Goal: Transaction & Acquisition: Purchase product/service

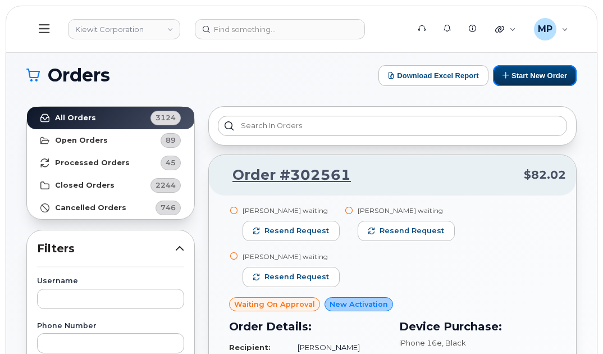
drag, startPoint x: 563, startPoint y: 79, endPoint x: 541, endPoint y: 45, distance: 40.2
click at [563, 79] on button "Start New Order" at bounding box center [535, 75] width 84 height 21
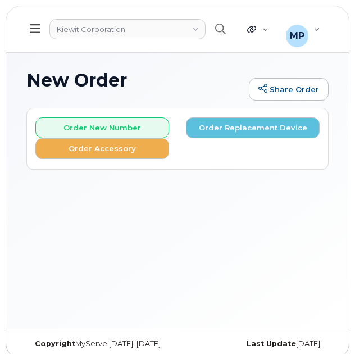
scroll to position [106, 0]
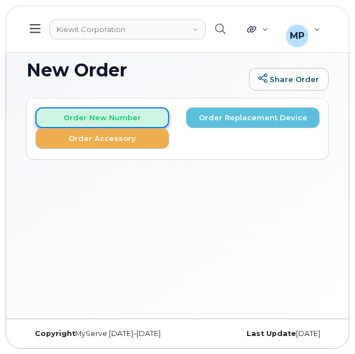
click at [87, 113] on button "Order New Number" at bounding box center [102, 117] width 134 height 21
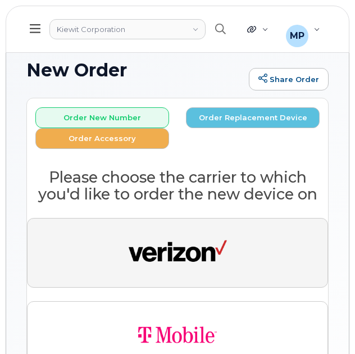
click at [234, 225] on button "button" at bounding box center [177, 253] width 301 height 70
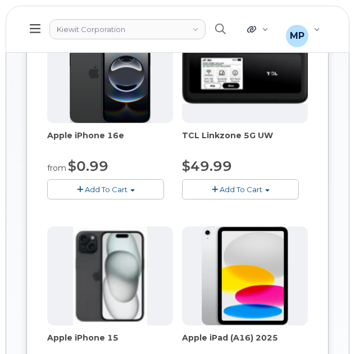
scroll to position [218, 0]
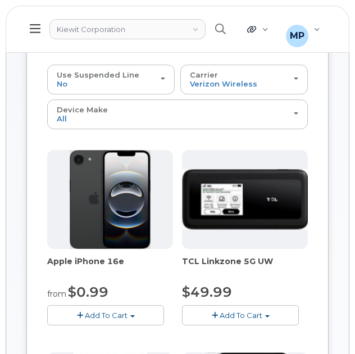
click at [134, 305] on button "Add To Cart" at bounding box center [105, 315] width 117 height 20
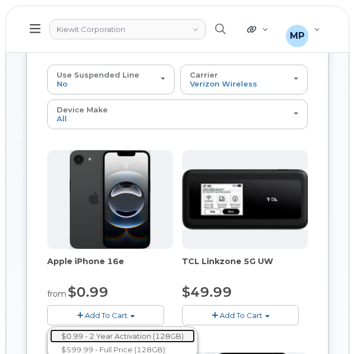
click at [140, 329] on link "$0.99 - 2 Year Activation (128GB)" at bounding box center [122, 336] width 145 height 14
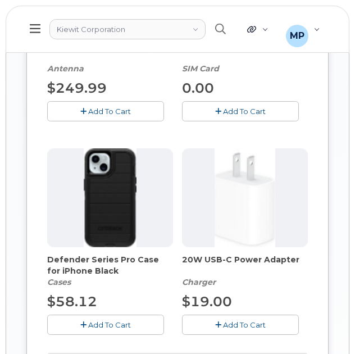
scroll to position [723, 0]
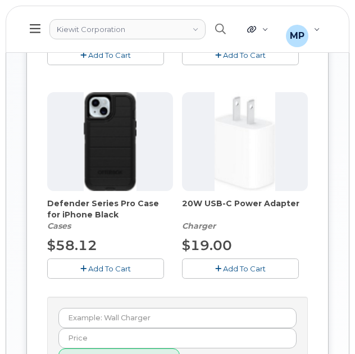
click at [115, 264] on span "Add To Cart" at bounding box center [109, 268] width 43 height 9
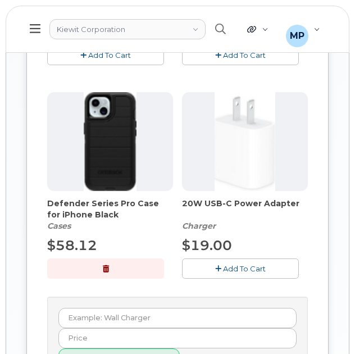
click at [245, 264] on span "Add To Cart" at bounding box center [244, 268] width 43 height 9
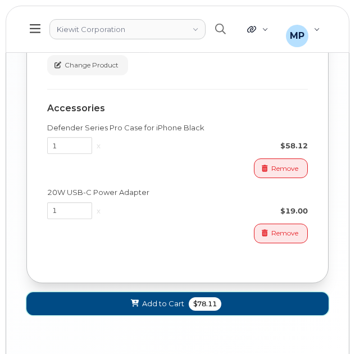
click at [212, 297] on span "$78.11" at bounding box center [205, 303] width 33 height 13
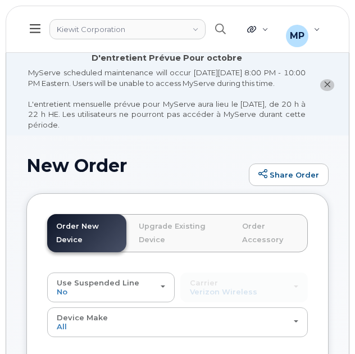
scroll to position [0, 0]
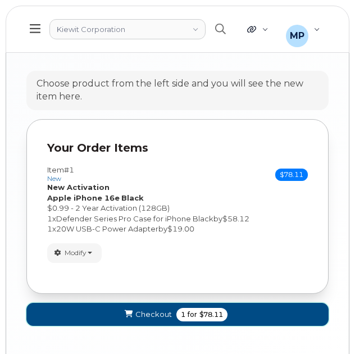
click at [196, 309] on span "for" at bounding box center [192, 314] width 14 height 10
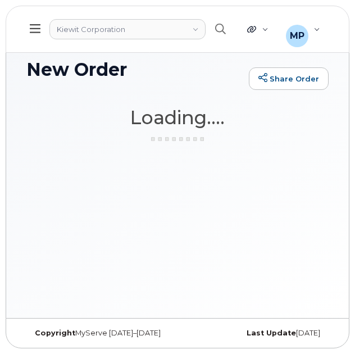
scroll to position [106, 0]
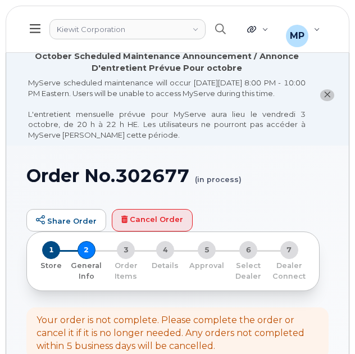
select select
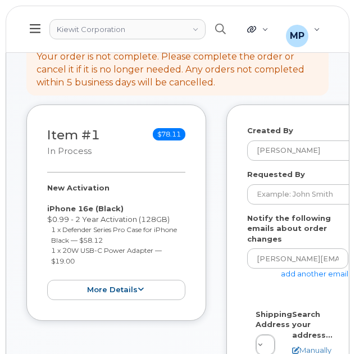
scroll to position [281, 0]
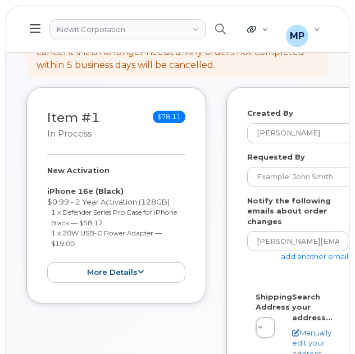
click at [299, 252] on link "add another email" at bounding box center [314, 256] width 67 height 9
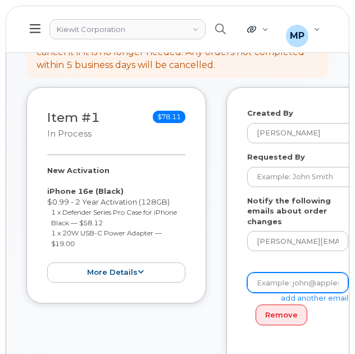
click at [300, 272] on input "email" at bounding box center [297, 282] width 101 height 20
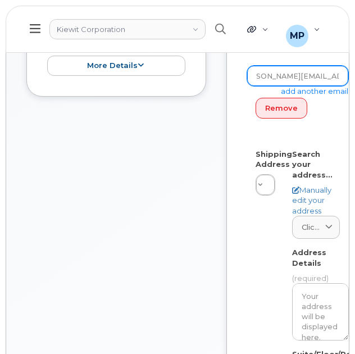
scroll to position [505, 0]
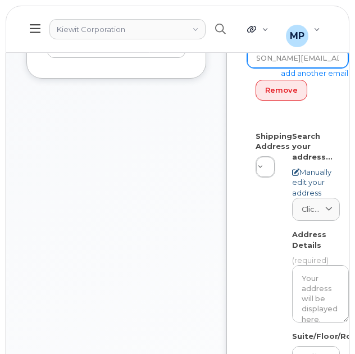
type input "taylor.blagdon@kiewit.com"
click at [316, 167] on link "Manually edit your address" at bounding box center [316, 182] width 48 height 31
select select
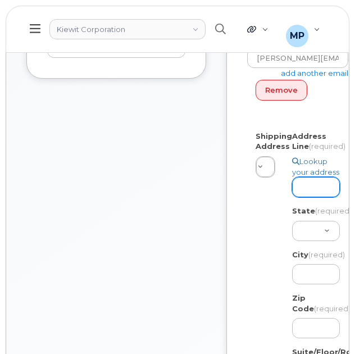
click at [310, 196] on input "Address Line (required)" at bounding box center [316, 187] width 48 height 20
paste input "2962 Harney Street"
type input "2962 Harney Street"
select select
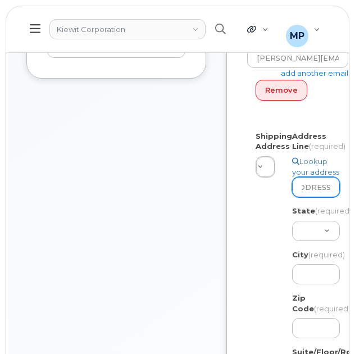
type input "2962 Harney Street"
click at [243, 178] on div "Created By Mitchell Poe Requested By Notify the following emails about order ch…" at bounding box center [306, 204] width 161 height 685
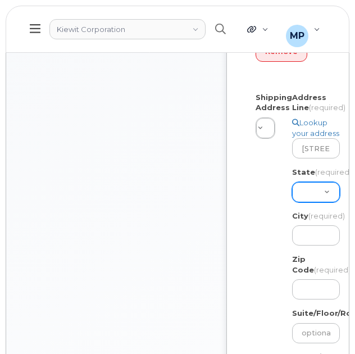
scroll to position [561, 0]
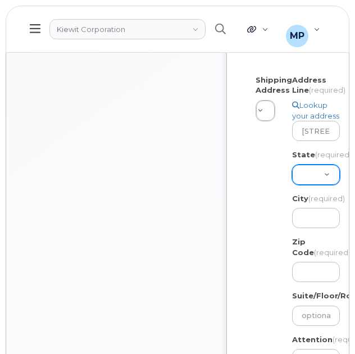
click at [304, 185] on select "Alabama Alaska American Samoa Arizona Arkansas California Colorado Connecticut …" at bounding box center [316, 174] width 48 height 20
select select "NV"
click at [292, 184] on select "Alabama Alaska American Samoa Arizona Arkansas California Colorado Connecticut …" at bounding box center [316, 174] width 48 height 20
select select
click at [321, 185] on select "Alabama Alaska American Samoa Arizona Arkansas California Colorado Connecticut …" at bounding box center [316, 174] width 48 height 20
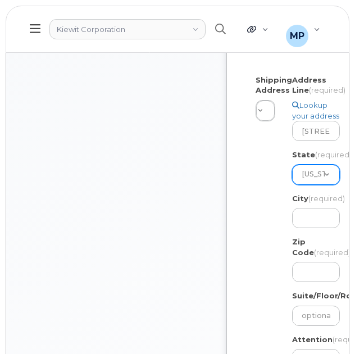
select select "NE"
click at [292, 184] on select "Alabama Alaska American Samoa Arizona Arkansas California Colorado Connecticut …" at bounding box center [316, 174] width 48 height 20
click at [304, 228] on input "City (required)" at bounding box center [316, 218] width 48 height 20
select select
type input "O"
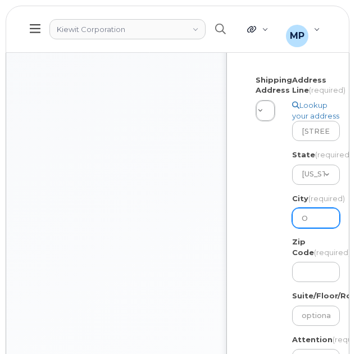
select select
type input "Om"
select select
type input "Oma"
select select
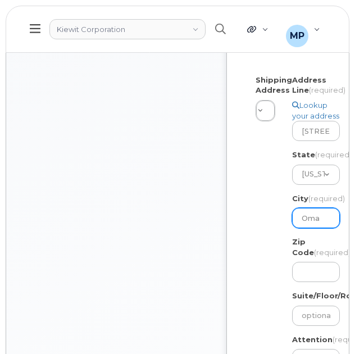
type input "Omah"
select select
type input "Omaha"
click at [307, 282] on input "Zip Code (required)" at bounding box center [316, 272] width 48 height 20
select select
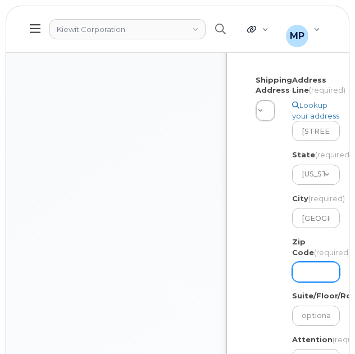
type input "6"
select select
type input "68"
select select
type input "681"
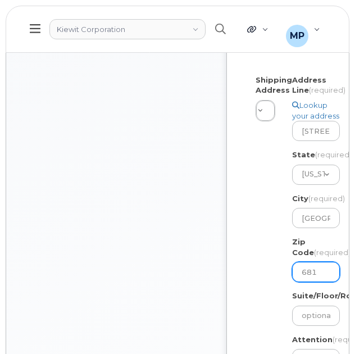
select select
type input "6813"
select select
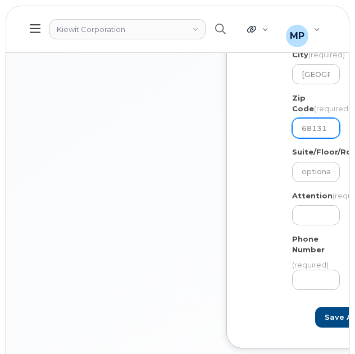
scroll to position [730, 0]
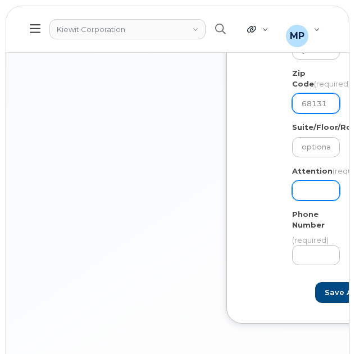
type input "68131"
click at [319, 200] on input "Attention (required)" at bounding box center [316, 190] width 48 height 20
select select
type input "8"
select select
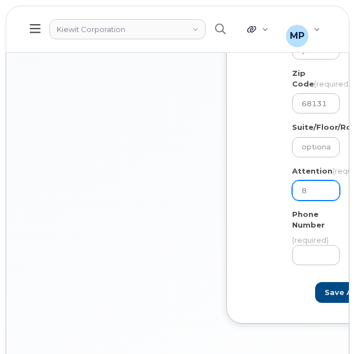
type input "87"
select select
type input "877"
select select
type input "8777"
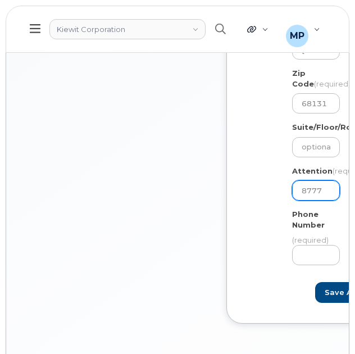
select select
type input "87777"
select select
type input "877772"
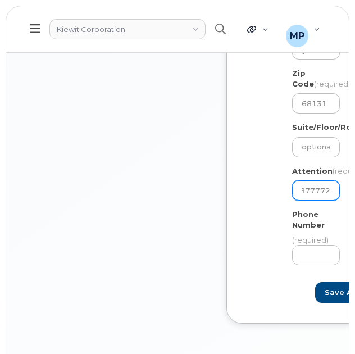
select select
type input "8777727"
select select
type input "87777277"
select select
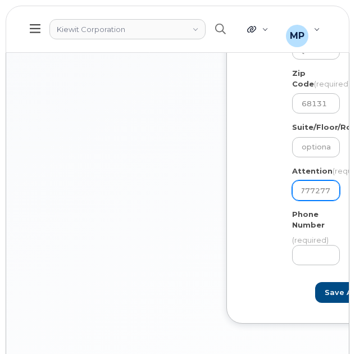
type input "877772770"
select select
type input "8777727707"
click at [253, 262] on div "Shipping Address New Address New Address 3888 E. Broadway Rd 9701 Renner Blvd E…" at bounding box center [302, 89] width 110 height 367
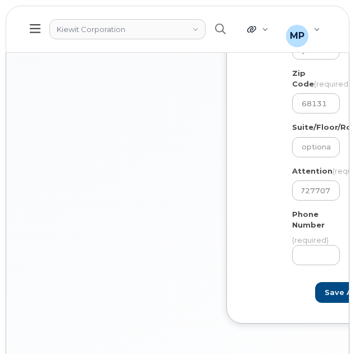
scroll to position [0, 0]
click at [312, 200] on input "8777727707" at bounding box center [316, 190] width 48 height 20
select select
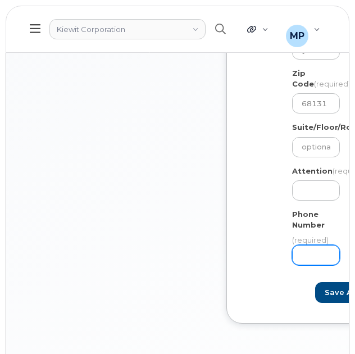
click at [308, 265] on input "Phone Number" at bounding box center [316, 255] width 48 height 20
paste input "8777727707"
select select
type input "8777727707"
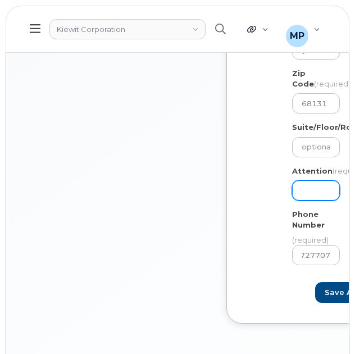
click at [313, 200] on input "Attention (required)" at bounding box center [316, 190] width 48 height 20
select select
type input "J"
click at [313, 200] on input "J" at bounding box center [316, 190] width 48 height 20
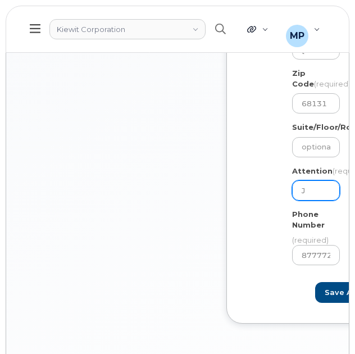
select select
type input "Ja"
select select
type input "Jas"
select select
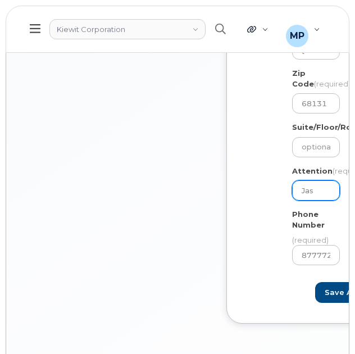
type input "Jaso"
select select
type input "Jason"
select select
type input "Jason."
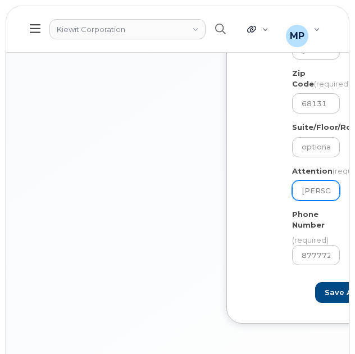
select select
type input "Jason.C"
select select
type input "Jason.Co"
select select
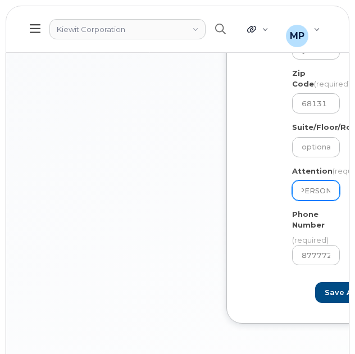
type input "Jason.Cot"
select select
type input "Jason.Cott"
select select
type input "Jason.Cottr"
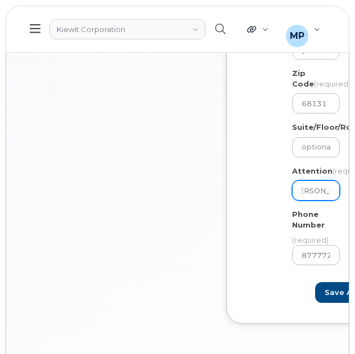
select select
type input "Jason.Cottre"
select select
type input "Jason.Cottrel"
select select
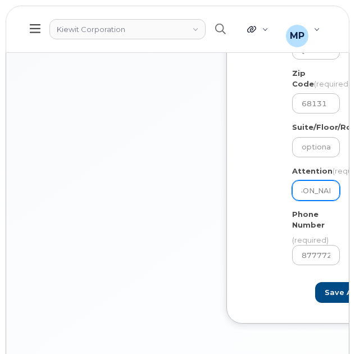
type input "Jason.Cottrell"
select select
type input "Jason.Cottrell &"
select select
type input "Jason.Cottrell & S"
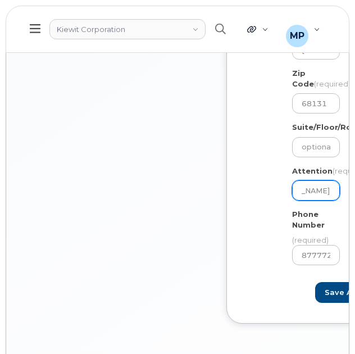
select select
type input "Jason.Cottrell & Sa"
select select
type input "Jason.Cottrell & San"
select select
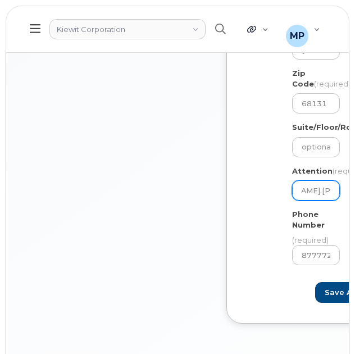
type input "Jason.Cottrell & Sand"
select select
type input "Jason.Cottrell & Sandy"
select select
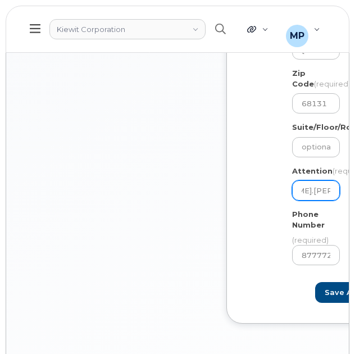
type input "Jason.Cottrell & Sandy."
select select
type input "Jason.Cottrell & Sandy.Z"
select select
type input "Jason.Cottrell & Sandy.Zi"
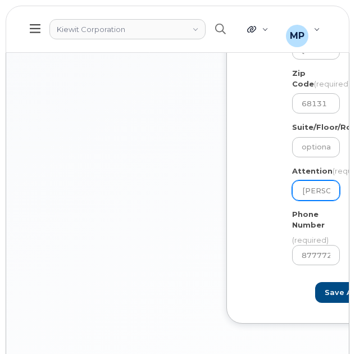
select select
type input "Jason.Cottrell & Sandy.Zido"
select select
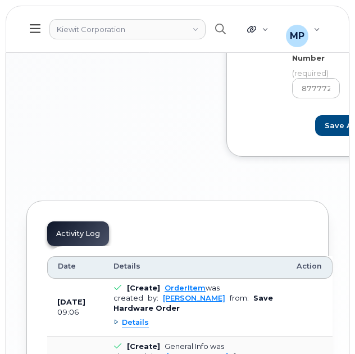
scroll to position [898, 0]
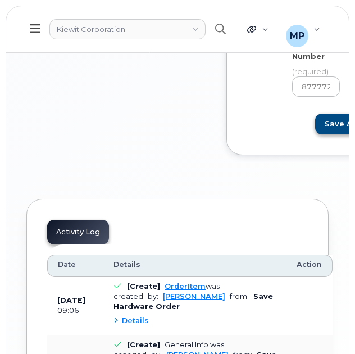
type input "[PERSON_NAME].[PERSON_NAME] & [PERSON_NAME].[PERSON_NAME]"
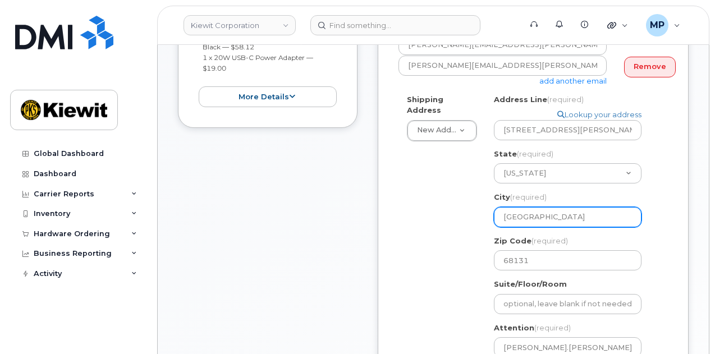
scroll to position [367, 0]
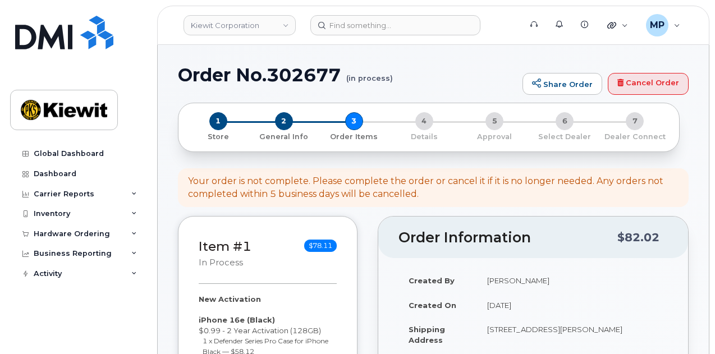
select select
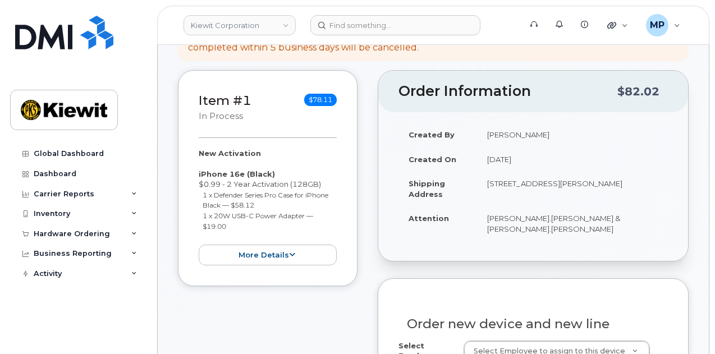
scroll to position [449, 0]
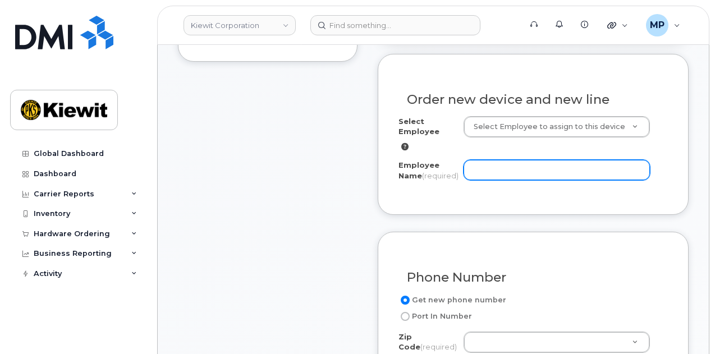
click at [513, 166] on input "Employee Name (required)" at bounding box center [557, 170] width 186 height 20
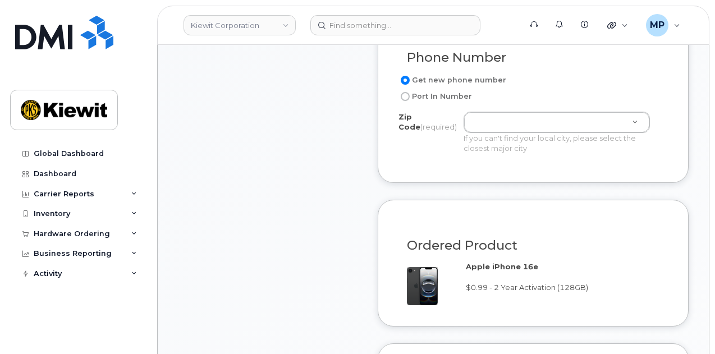
scroll to position [674, 0]
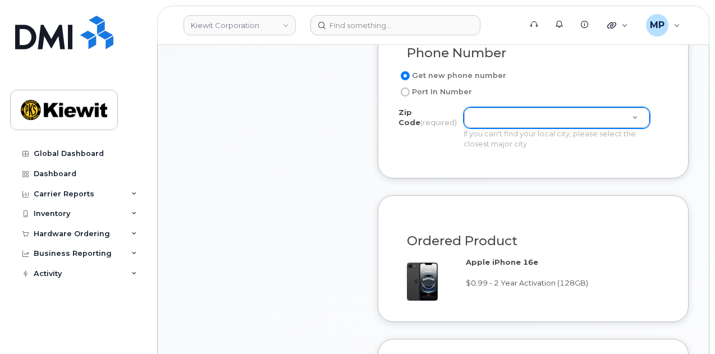
type input "[PERSON_NAME]"
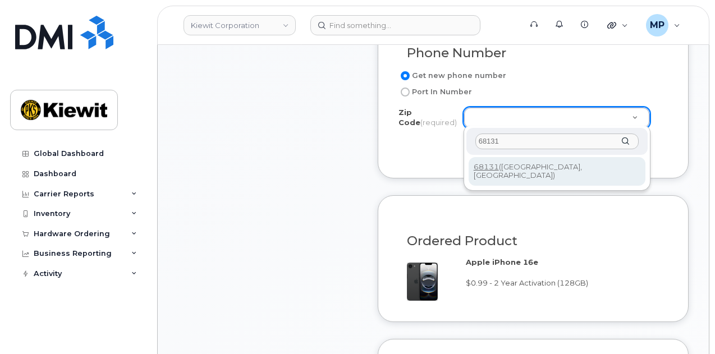
type input "68131"
type input "68131 (Omaha, NE)"
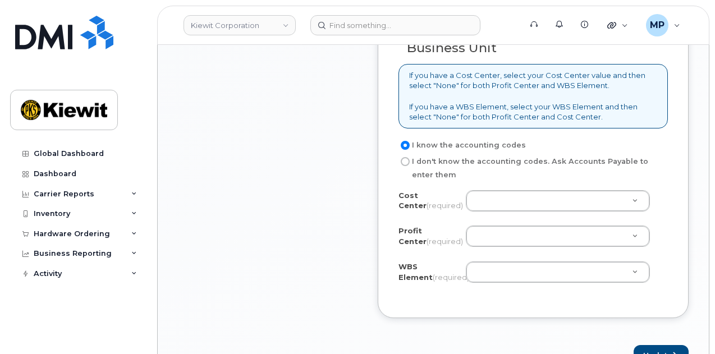
scroll to position [1123, 0]
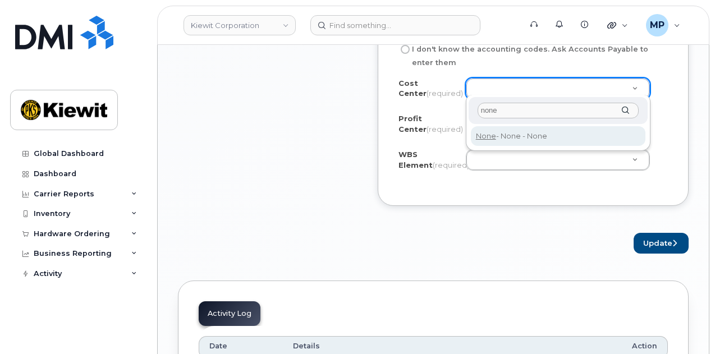
type input "none"
type input "None"
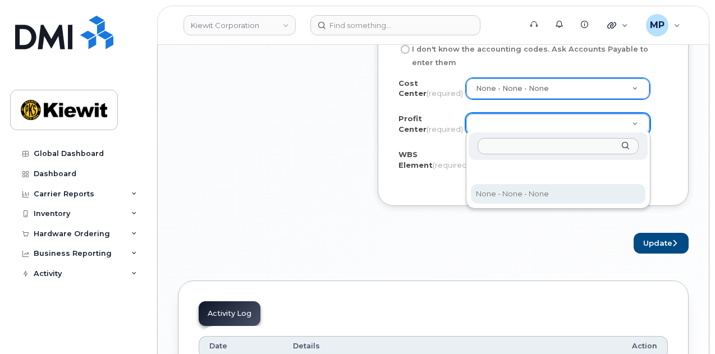
select select "None"
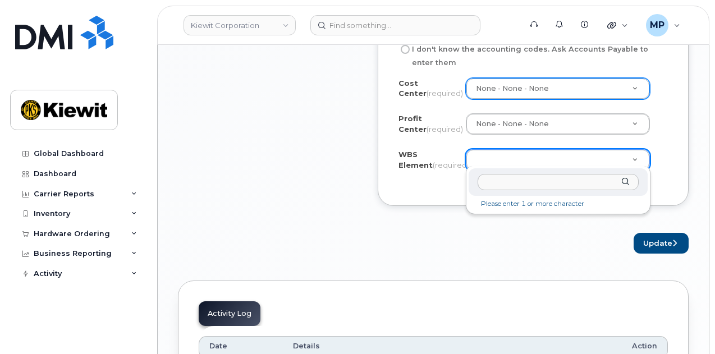
paste input "106550"
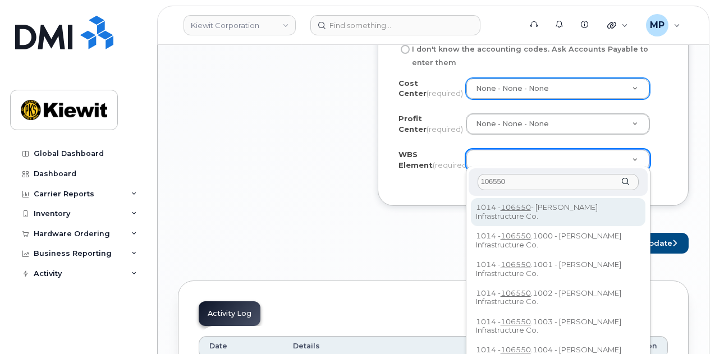
type input "106550"
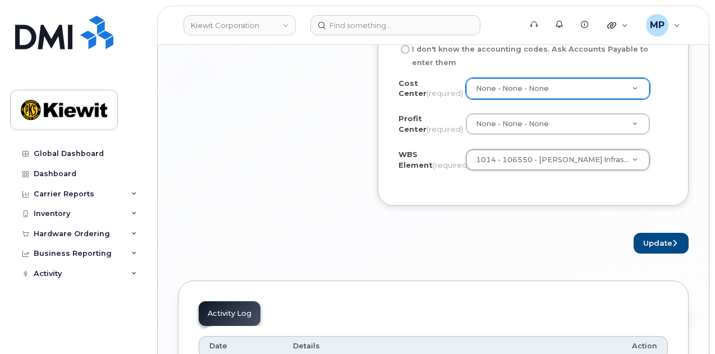
click at [655, 244] on button "Update" at bounding box center [661, 243] width 55 height 21
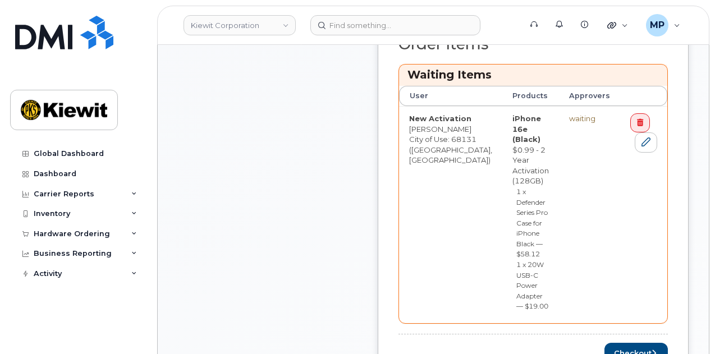
scroll to position [618, 0]
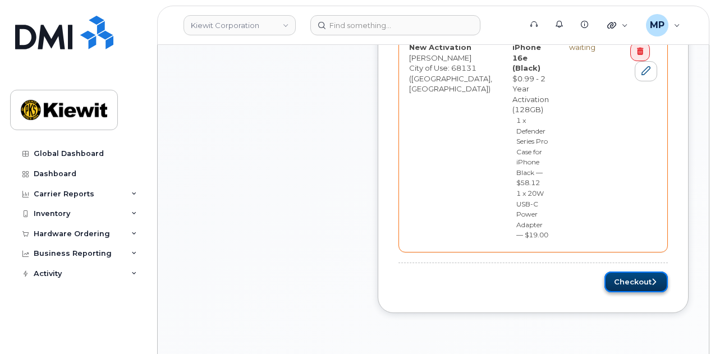
click at [647, 272] on button "Checkout" at bounding box center [636, 282] width 63 height 21
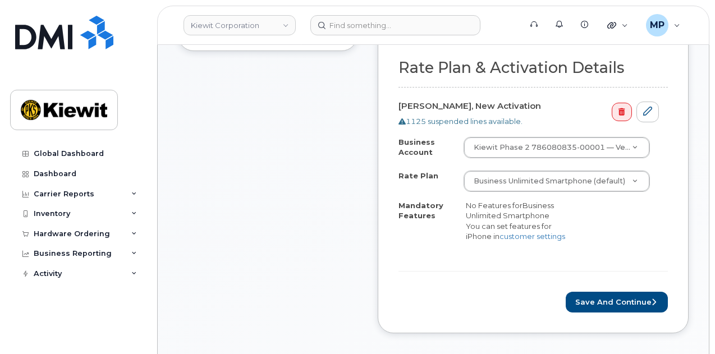
scroll to position [449, 0]
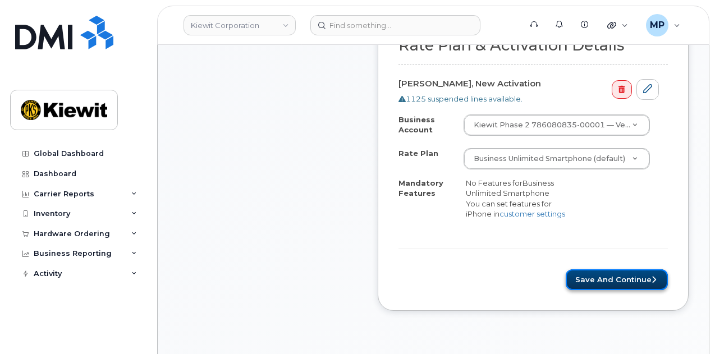
click at [623, 269] on button "Save and Continue" at bounding box center [617, 279] width 102 height 21
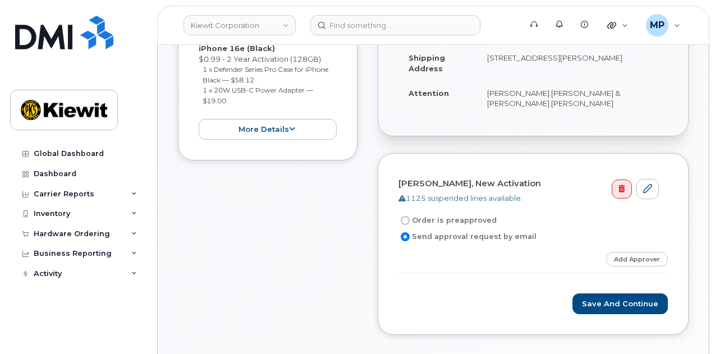
scroll to position [337, 0]
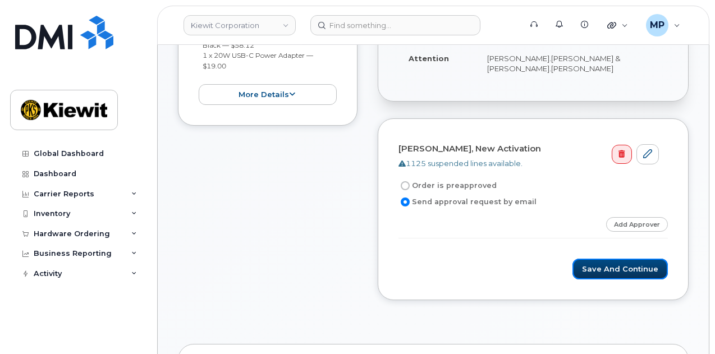
drag, startPoint x: 621, startPoint y: 260, endPoint x: 440, endPoint y: 269, distance: 181.0
click at [441, 271] on div "Sandy Zidon, New Activation 1125 suspended lines available. Order is preapprove…" at bounding box center [533, 209] width 311 height 182
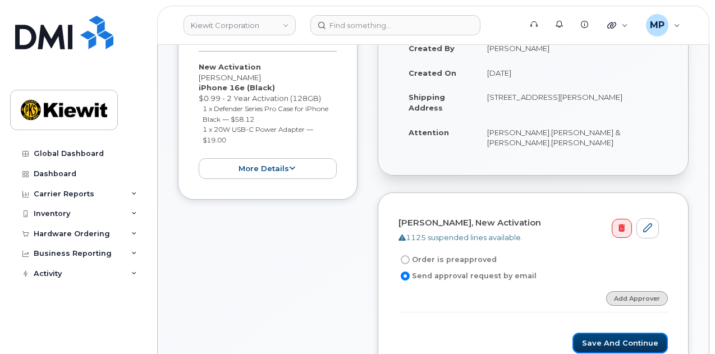
scroll to position [281, 0]
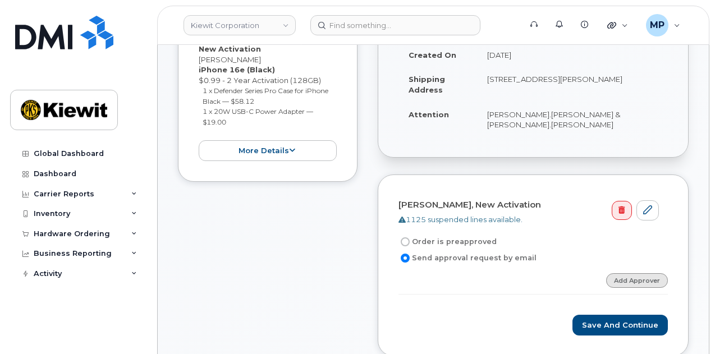
click at [631, 273] on link "Add Approver" at bounding box center [637, 280] width 62 height 14
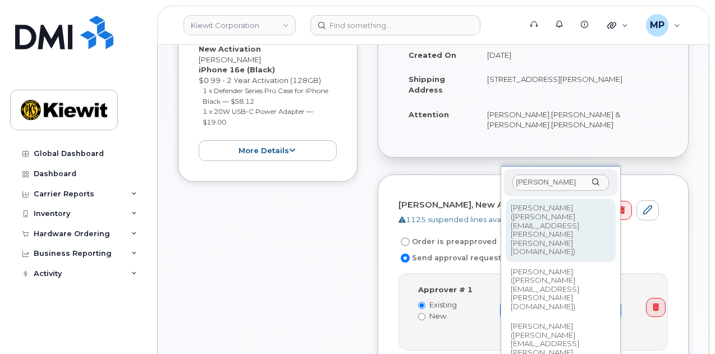
type input "paul"
type input "2146672"
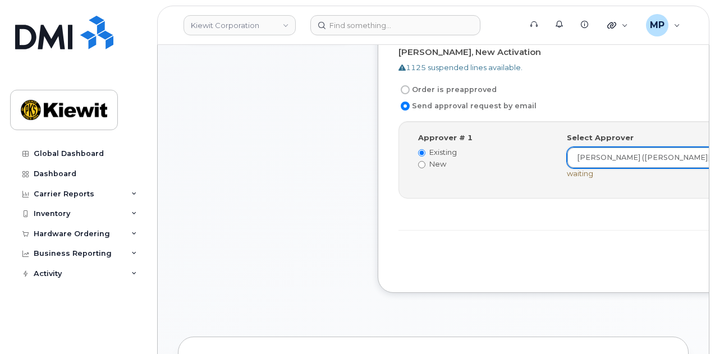
scroll to position [449, 0]
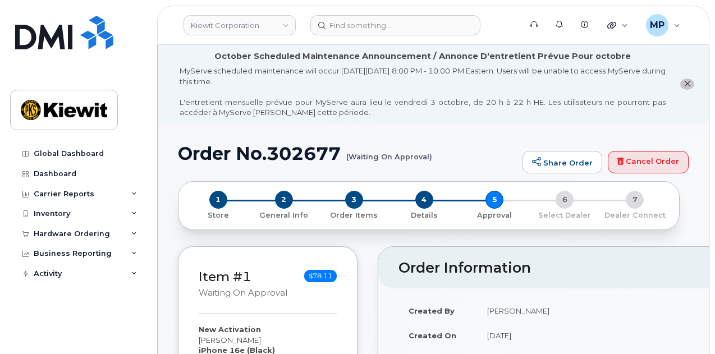
click at [327, 154] on h1 "Order No.302677 (Waiting On Approval)" at bounding box center [347, 154] width 339 height 20
copy h1 "302677"
